Goal: Information Seeking & Learning: Learn about a topic

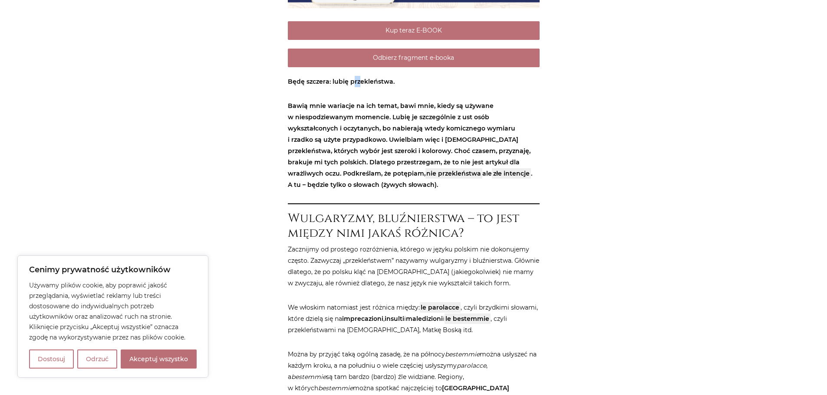
drag, startPoint x: 351, startPoint y: 83, endPoint x: 359, endPoint y: 83, distance: 7.8
click at [359, 83] on strong "Będę szczera: lubię przekleństwa." at bounding box center [341, 82] width 107 height 8
click at [349, 101] on p "Bawią mnie wariacje na ich temat, bawi mnie, kiedy są używane w niespodziewanym…" at bounding box center [414, 145] width 252 height 90
drag, startPoint x: 340, startPoint y: 114, endPoint x: 413, endPoint y: 121, distance: 73.3
click at [388, 117] on strong "Bawią mnie wariacje na ich temat, bawi mnie, kiedy są używane w niespodziewanym…" at bounding box center [410, 145] width 244 height 87
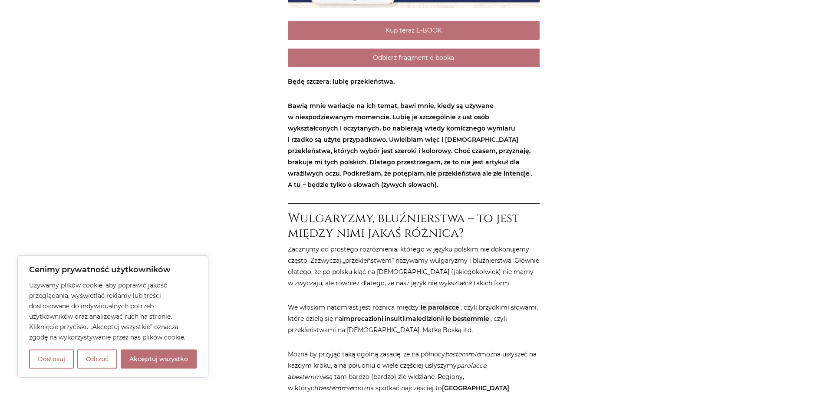
click at [414, 121] on strong "Bawią mnie wariacje na ich temat, bawi mnie, kiedy są używane w niespodziewanym…" at bounding box center [410, 145] width 244 height 87
drag, startPoint x: 474, startPoint y: 118, endPoint x: 499, endPoint y: 116, distance: 25.7
click at [498, 116] on strong "Bawią mnie wariacje na ich temat, bawi mnie, kiedy są używane w niespodziewanym…" at bounding box center [410, 145] width 244 height 87
click at [500, 116] on strong "Bawią mnie wariacje na ich temat, bawi mnie, kiedy są używane w niespodziewanym…" at bounding box center [410, 145] width 244 height 87
drag, startPoint x: 404, startPoint y: 129, endPoint x: 476, endPoint y: 129, distance: 72.5
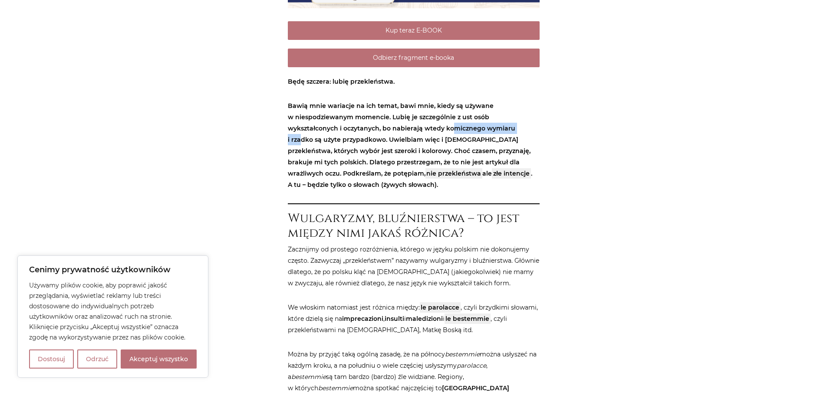
click at [476, 129] on strong "Bawią mnie wariacje na ich temat, bawi mnie, kiedy są używane w niespodziewanym…" at bounding box center [410, 145] width 244 height 87
click at [477, 129] on strong "Bawią mnie wariacje na ich temat, bawi mnie, kiedy są używane w niespodziewanym…" at bounding box center [410, 145] width 244 height 87
click at [157, 359] on button "Akceptuj wszystko" at bounding box center [159, 359] width 76 height 19
checkbox input "true"
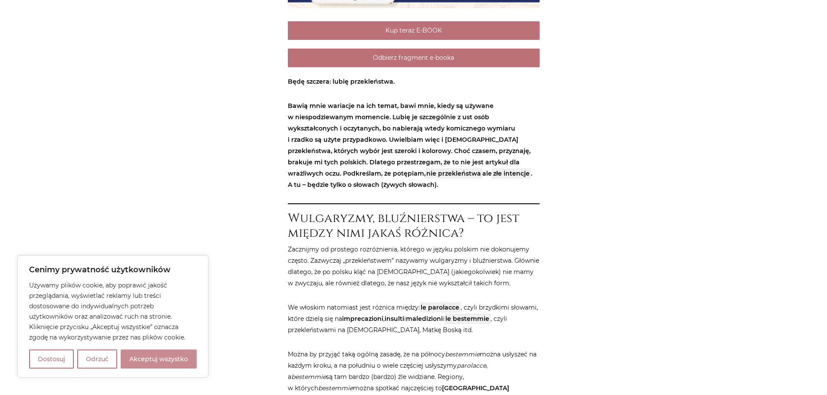
checkbox input "true"
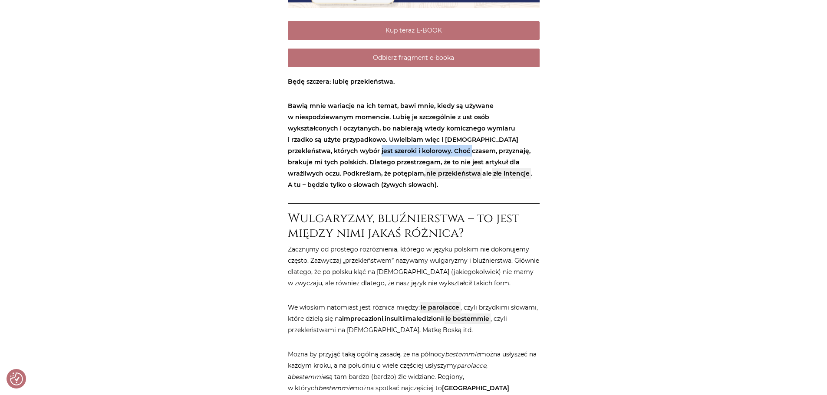
drag, startPoint x: 344, startPoint y: 149, endPoint x: 404, endPoint y: 152, distance: 60.0
click at [404, 152] on strong "Bawią mnie wariacje na ich temat, bawi mnie, kiedy są używane w niespodziewanym…" at bounding box center [410, 145] width 244 height 87
drag, startPoint x: 490, startPoint y: 164, endPoint x: 503, endPoint y: 164, distance: 13.0
click at [503, 164] on strong "Bawią mnie wariacje na ich temat, bawi mnie, kiedy są używane w niespodziewanym…" at bounding box center [410, 145] width 244 height 87
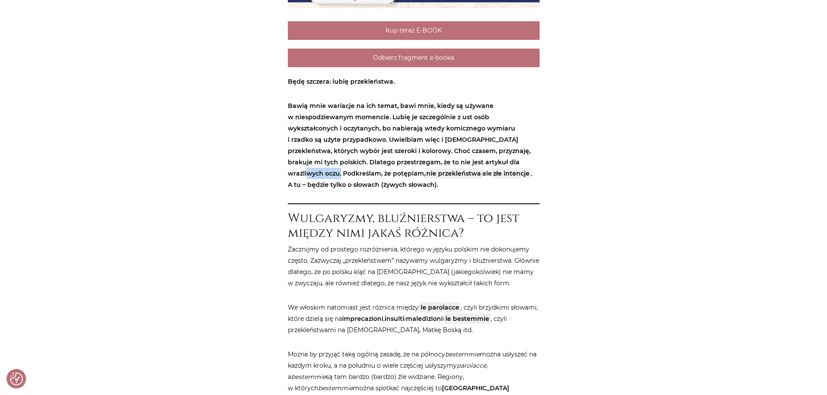
click at [503, 164] on strong "Bawią mnie wariacje na ich temat, bawi mnie, kiedy są używane w niespodziewanym…" at bounding box center [410, 145] width 244 height 87
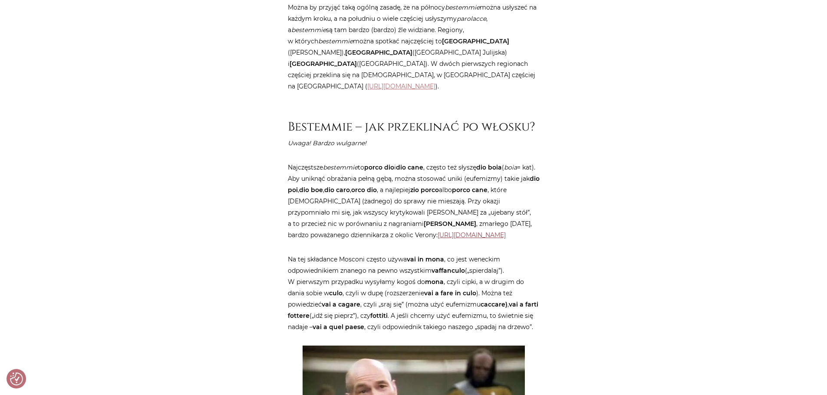
scroll to position [738, 0]
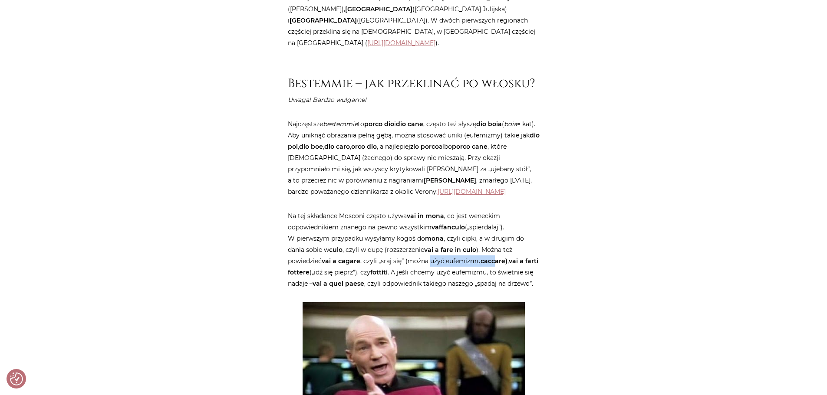
drag, startPoint x: 430, startPoint y: 262, endPoint x: 498, endPoint y: 264, distance: 67.8
click at [498, 264] on p "Na tej składance Mosconi często używa vai in mona , co jest weneckim odpowiedni…" at bounding box center [414, 250] width 252 height 79
click at [503, 264] on strong "caccare)" at bounding box center [494, 261] width 27 height 8
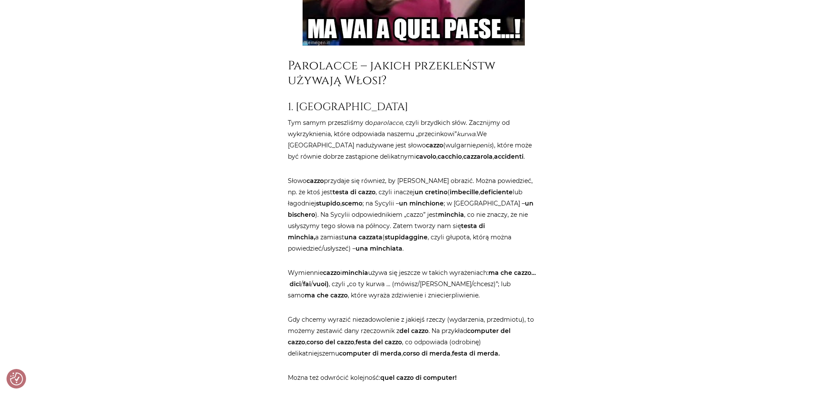
scroll to position [1172, 0]
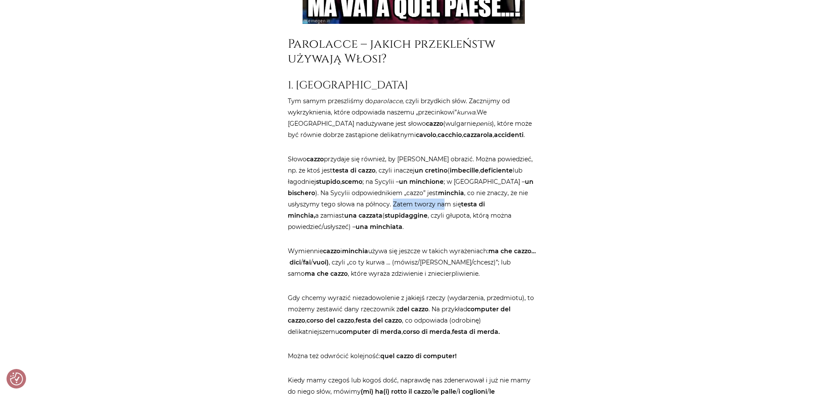
drag, startPoint x: 343, startPoint y: 215, endPoint x: 422, endPoint y: 217, distance: 79.5
click at [396, 212] on p "Słowo cazzo przydaje się również, by [PERSON_NAME] obrazić. Można powiedzieć, n…" at bounding box center [414, 193] width 252 height 79
click at [423, 217] on strong "testa di minchia," at bounding box center [386, 210] width 197 height 19
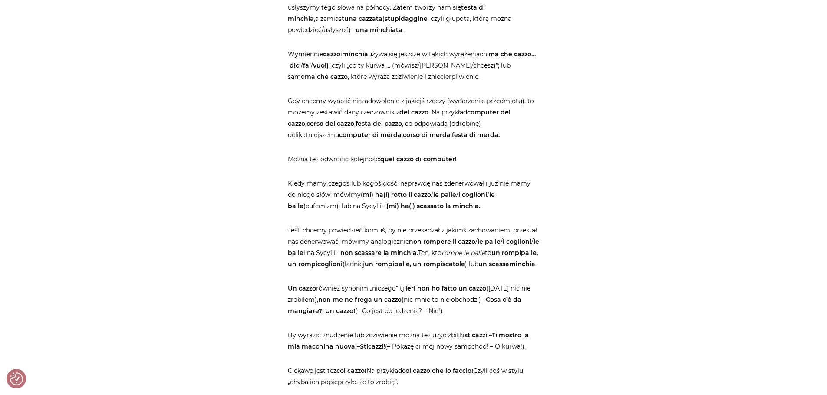
scroll to position [1389, 0]
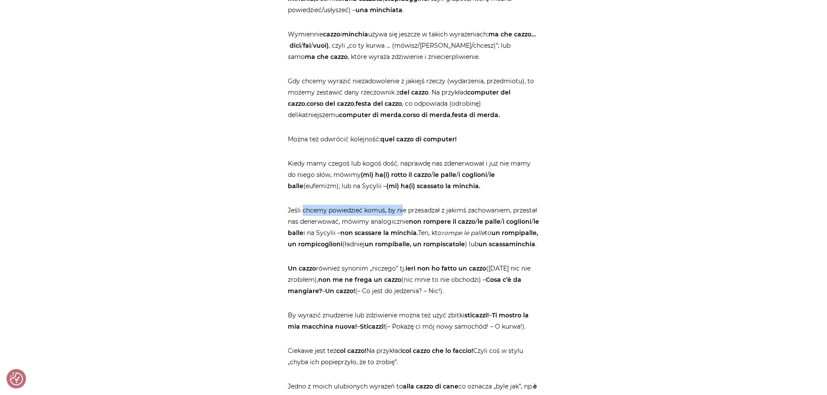
drag, startPoint x: 303, startPoint y: 221, endPoint x: 402, endPoint y: 223, distance: 99.4
click at [402, 223] on p "Jeśli chcemy powiedzieć komuś, by nie przesadzał z jakimś zachowaniem, przestał…" at bounding box center [414, 227] width 252 height 45
drag, startPoint x: 321, startPoint y: 243, endPoint x: 396, endPoint y: 242, distance: 74.7
click at [395, 242] on p "Jeśli chcemy powiedzieć komuś, by nie przesadzał z jakimś zachowaniem, przestał…" at bounding box center [414, 227] width 252 height 45
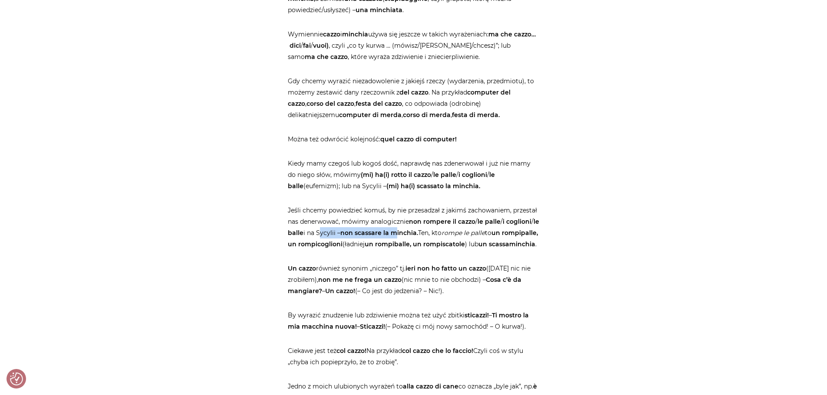
click at [398, 237] on strong "non scassare la minchia." at bounding box center [379, 233] width 78 height 8
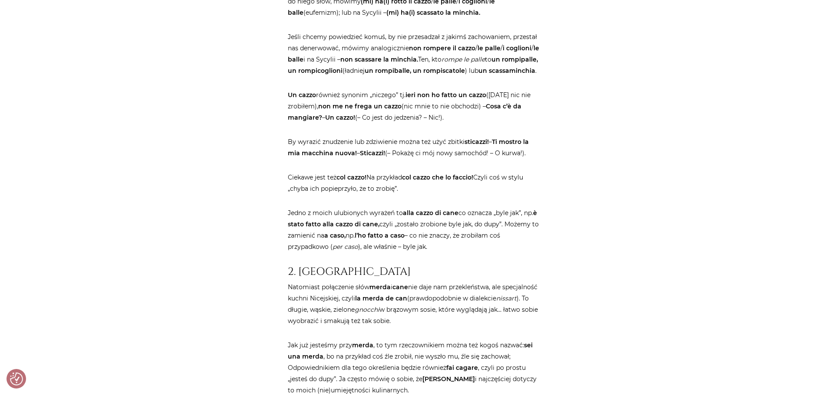
scroll to position [1519, 0]
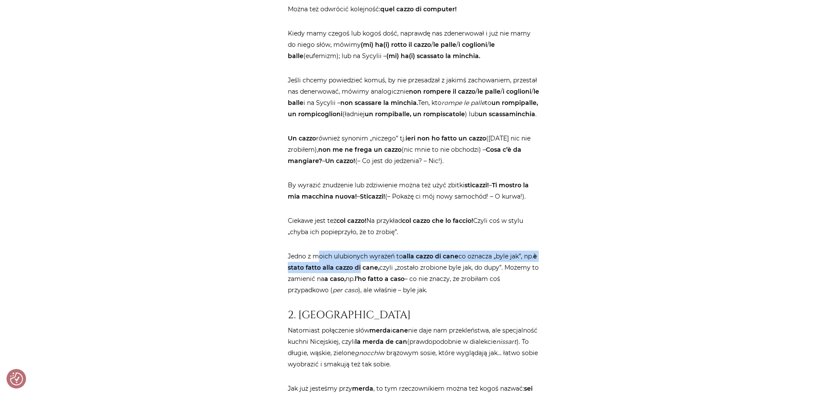
drag, startPoint x: 325, startPoint y: 283, endPoint x: 383, endPoint y: 290, distance: 59.1
click at [379, 290] on p "Jedno z moich ulubionych wyrażeń to alla cazzo di cane co oznacza „byle jak”, n…" at bounding box center [414, 273] width 252 height 45
click at [384, 272] on strong "è stato fatto alla cazzo di cane," at bounding box center [412, 262] width 249 height 19
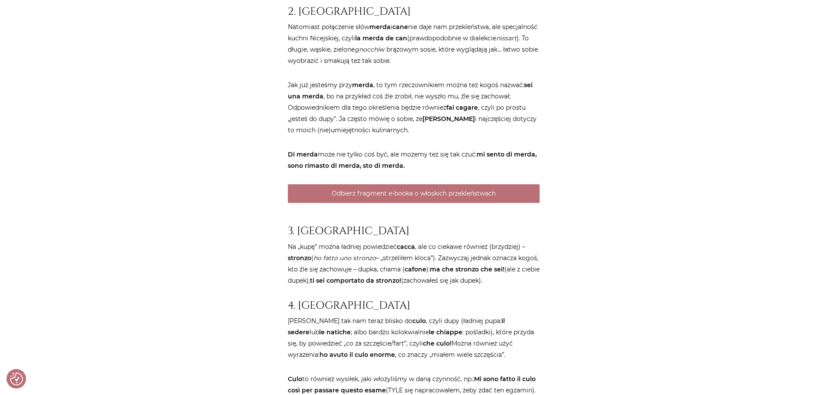
scroll to position [1867, 0]
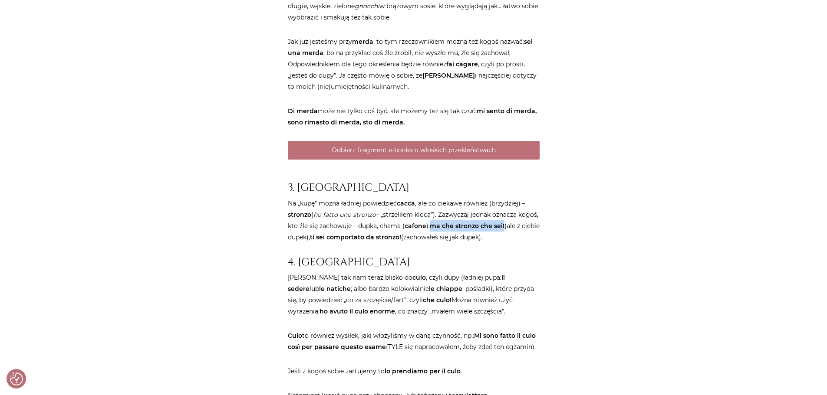
drag, startPoint x: 453, startPoint y: 248, endPoint x: 526, endPoint y: 250, distance: 73.0
click at [526, 243] on p "Na „kupę” można ładniej powiedzieć cacca , ale co ciekawe również (brzydziej) –…" at bounding box center [414, 220] width 252 height 45
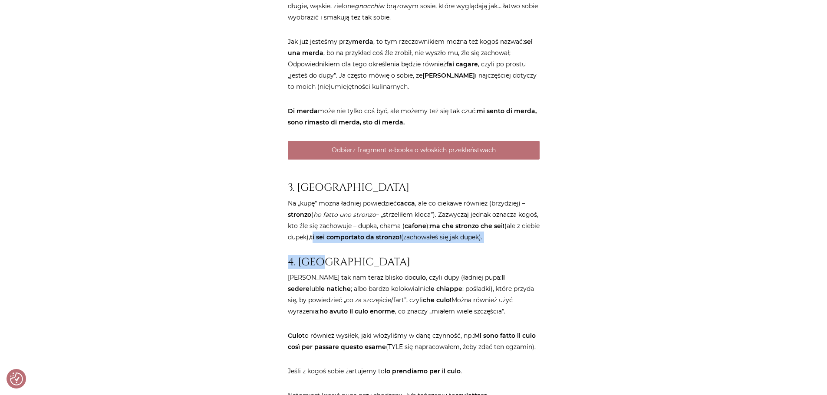
drag, startPoint x: 336, startPoint y: 259, endPoint x: 454, endPoint y: 262, distance: 117.7
click at [454, 243] on p "Na „kupę” można ładniej powiedzieć cacca , ale co ciekawe również (brzydziej) –…" at bounding box center [414, 220] width 252 height 45
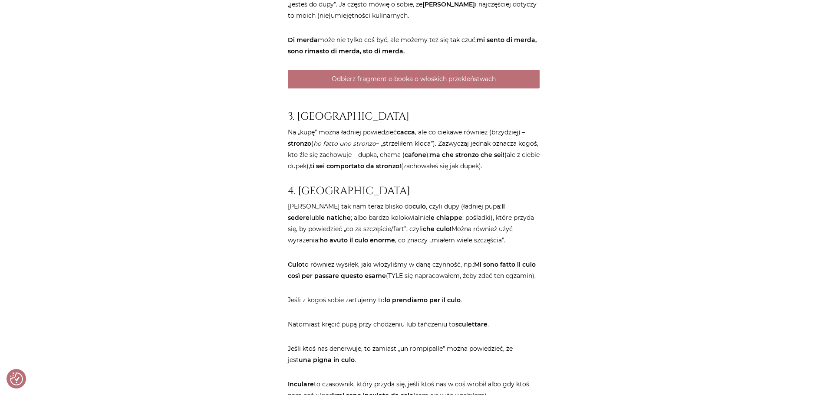
scroll to position [1954, 0]
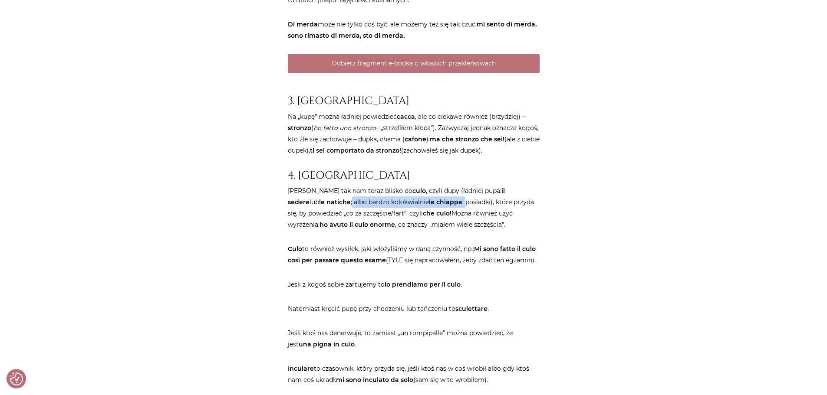
drag, startPoint x: 320, startPoint y: 224, endPoint x: 433, endPoint y: 230, distance: 113.0
click at [433, 230] on p "Jakoś tak nam teraz blisko do culo , czyli dupy (ładniej pupa: il sedere lub le…" at bounding box center [414, 207] width 252 height 45
click at [434, 230] on p "Jakoś tak nam teraz blisko do culo , czyli dupy (ładniej pupa: il sedere lub le…" at bounding box center [414, 207] width 252 height 45
drag, startPoint x: 320, startPoint y: 269, endPoint x: 337, endPoint y: 270, distance: 17.0
click at [337, 266] on p "Culo to również wysiłek, jaki włożyliśmy w daną czynność, np.: Mi sono fatto il…" at bounding box center [414, 255] width 252 height 23
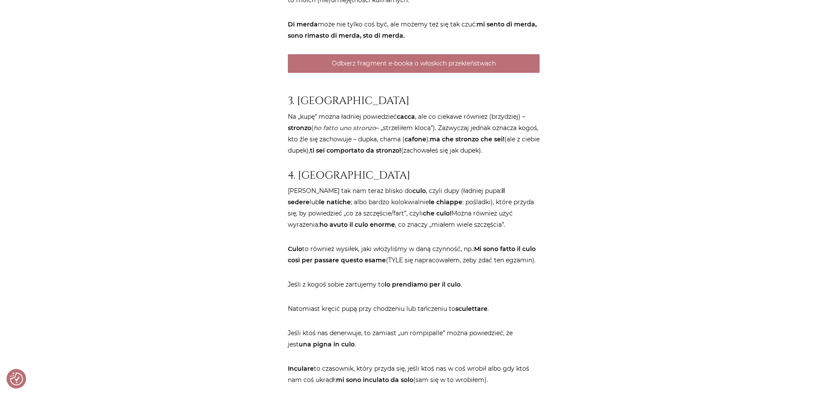
click at [343, 266] on p "Culo to również wysiłek, jaki włożyliśmy w daną czynność, np.: Mi sono fatto il…" at bounding box center [414, 255] width 252 height 23
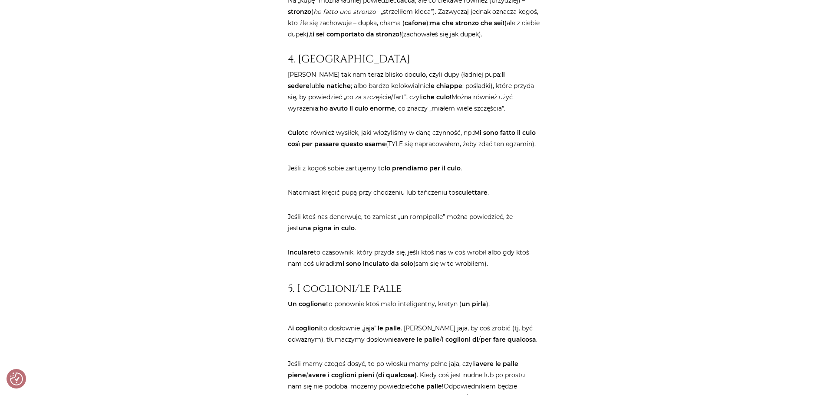
scroll to position [2127, 0]
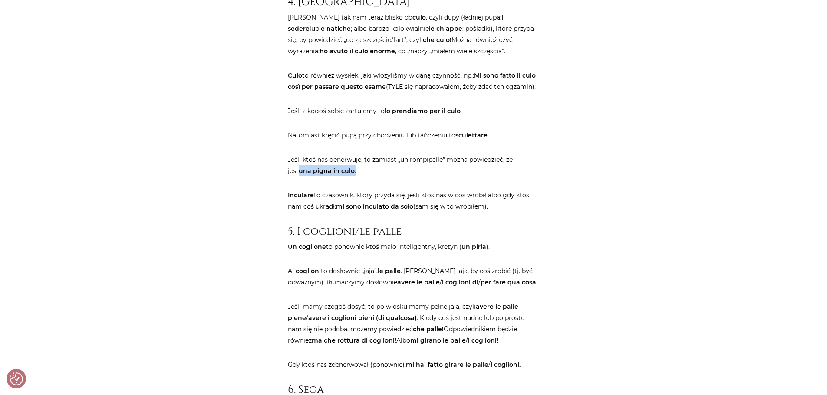
drag, startPoint x: 352, startPoint y: 192, endPoint x: 264, endPoint y: 190, distance: 88.2
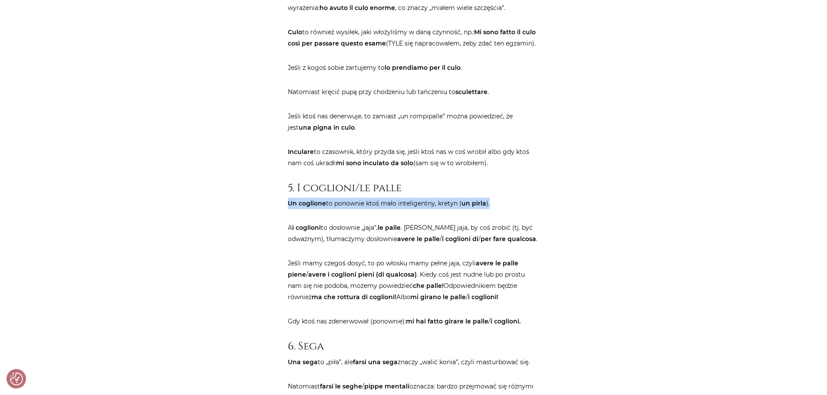
drag, startPoint x: 288, startPoint y: 226, endPoint x: 505, endPoint y: 230, distance: 217.5
click at [507, 209] on p "Un coglione to ponownie ktoś mało inteligentny, kretyn ( un pirla )." at bounding box center [414, 203] width 252 height 11
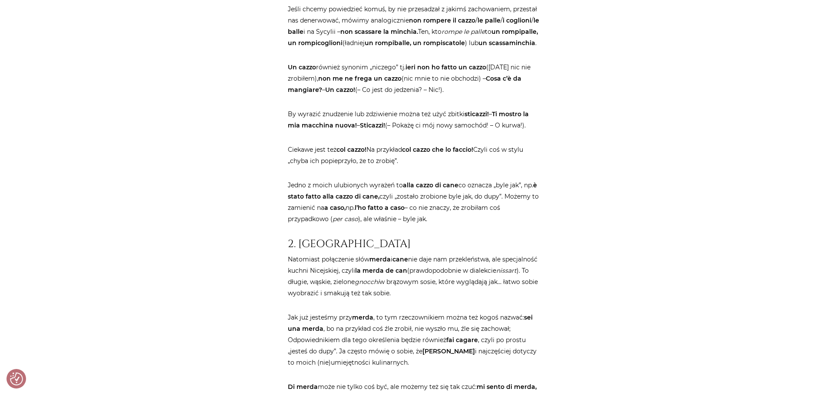
scroll to position [1693, 0]
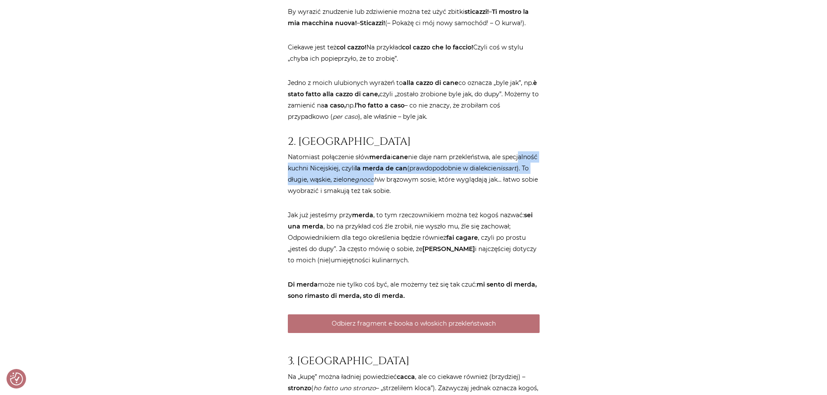
drag, startPoint x: 301, startPoint y: 192, endPoint x: 443, endPoint y: 201, distance: 142.2
click at [443, 197] on p "Natomiast połączenie słów merda i cane nie daje nam przekleństwa, ale specjalno…" at bounding box center [414, 174] width 252 height 45
click at [379, 184] on em "gnocchi" at bounding box center [367, 180] width 25 height 8
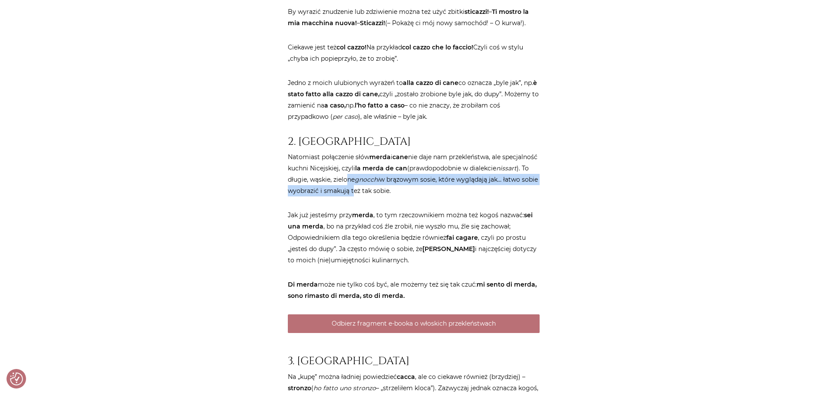
drag, startPoint x: 424, startPoint y: 200, endPoint x: 436, endPoint y: 209, distance: 15.5
click at [436, 197] on p "Natomiast połączenie słów merda i cane nie daje nam przekleństwa, ale specjalno…" at bounding box center [414, 174] width 252 height 45
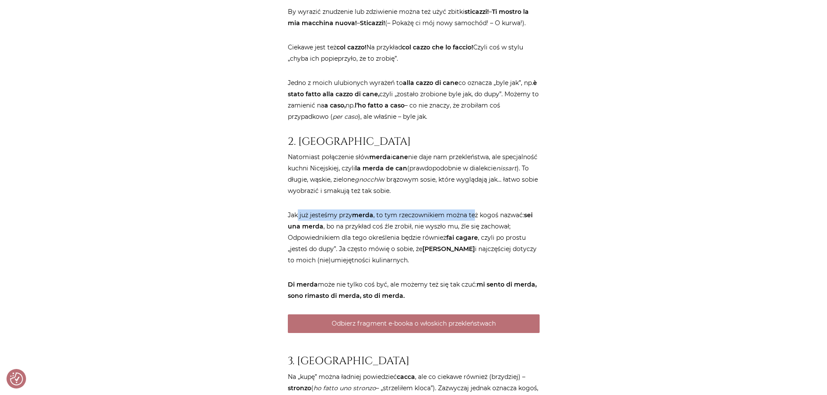
drag, startPoint x: 299, startPoint y: 237, endPoint x: 474, endPoint y: 241, distance: 175.0
click at [474, 241] on p "Jak już jesteśmy przy merda , to tym rzeczownikiem można też kogoś nazwać: sei …" at bounding box center [414, 238] width 252 height 56
click at [484, 241] on p "Jak już jesteśmy przy merda , to tym rzeczownikiem można też kogoś nazwać: sei …" at bounding box center [414, 238] width 252 height 56
